Goal: Information Seeking & Learning: Learn about a topic

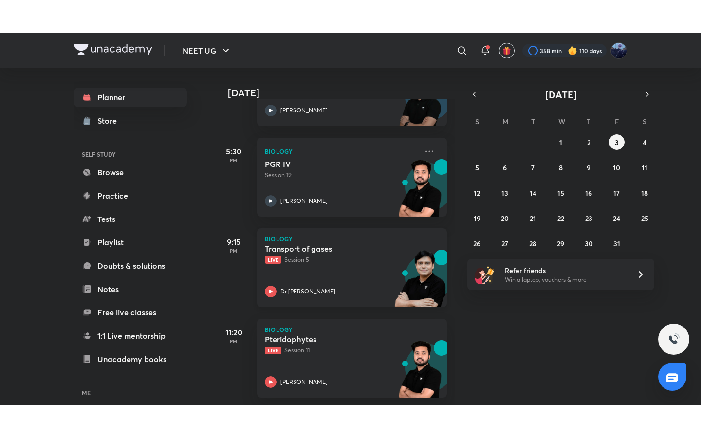
scroll to position [477, 0]
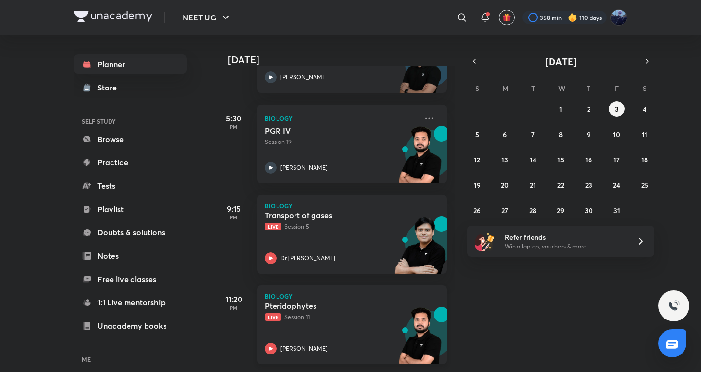
click at [294, 314] on p "Live Session 11" at bounding box center [341, 317] width 153 height 9
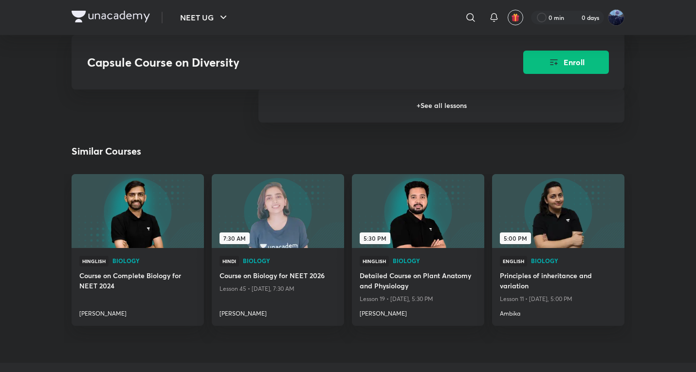
click at [313, 112] on h6 "+ See all lessons" at bounding box center [442, 106] width 366 height 34
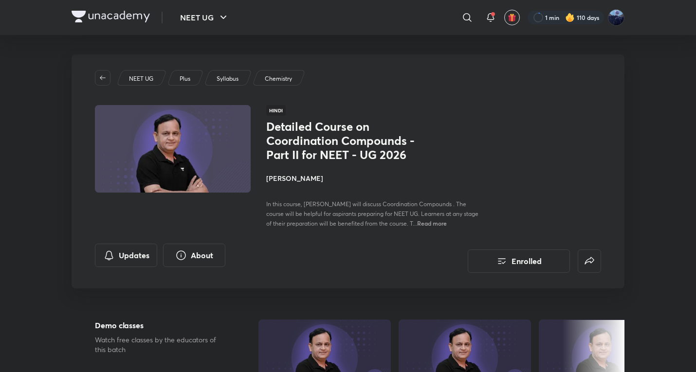
click at [292, 180] on h4 "[PERSON_NAME]" at bounding box center [375, 178] width 218 height 10
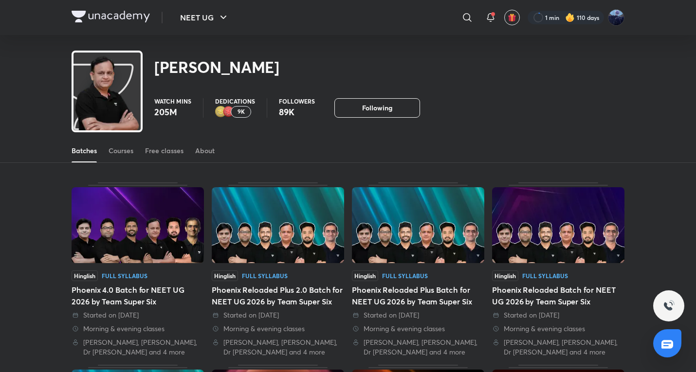
click at [128, 15] on img at bounding box center [111, 17] width 78 height 12
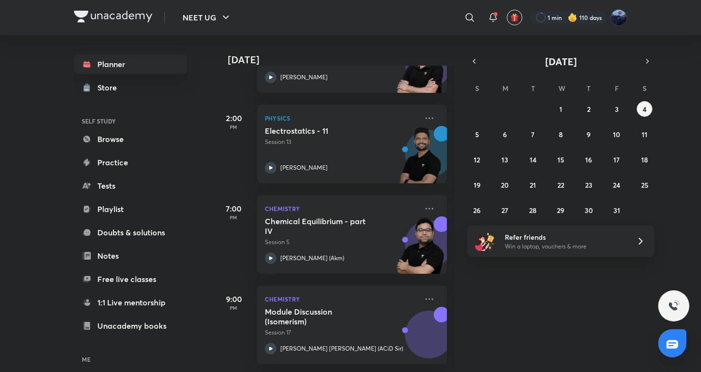
scroll to position [296, 0]
